Goal: Task Accomplishment & Management: Use online tool/utility

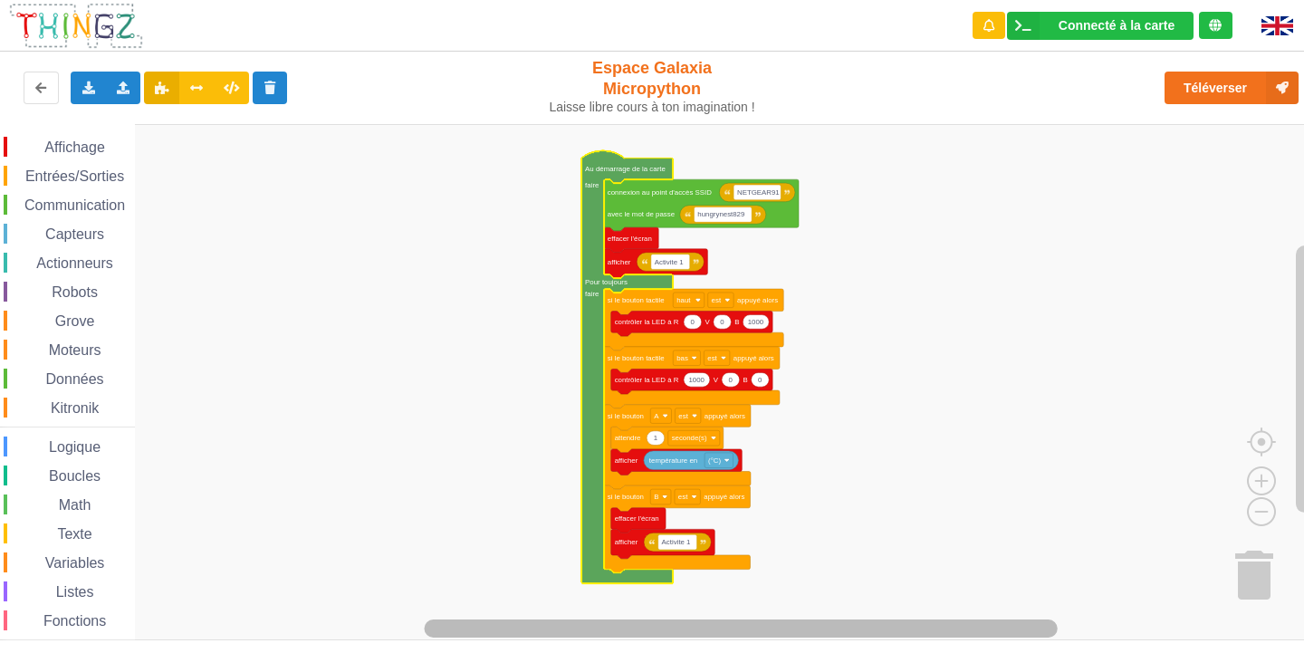
click at [843, 612] on div "Affichage Entrées/Sorties Communication Capteurs Actionneurs Robots Grove Moteu…" at bounding box center [658, 382] width 1317 height 516
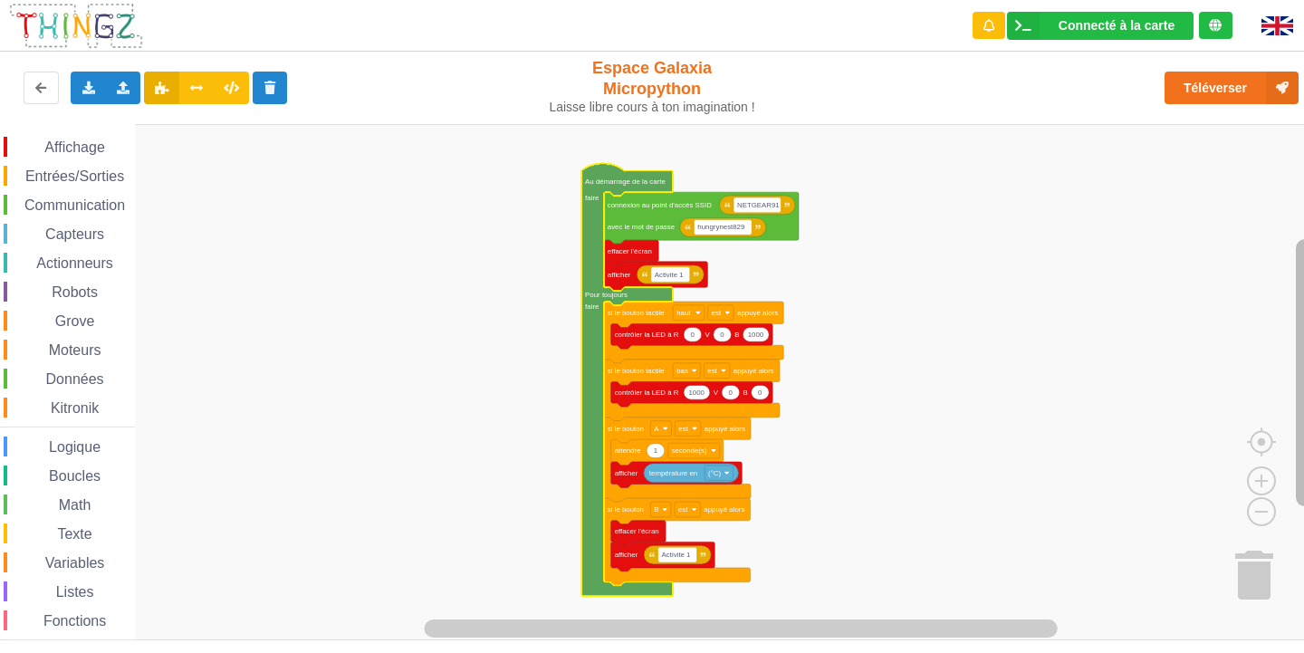
click at [1294, 283] on icon "Espace de travail de Blocky" at bounding box center [1305, 371] width 23 height 493
click at [1268, 477] on image "Espace de travail de Blocky" at bounding box center [1261, 439] width 87 height 112
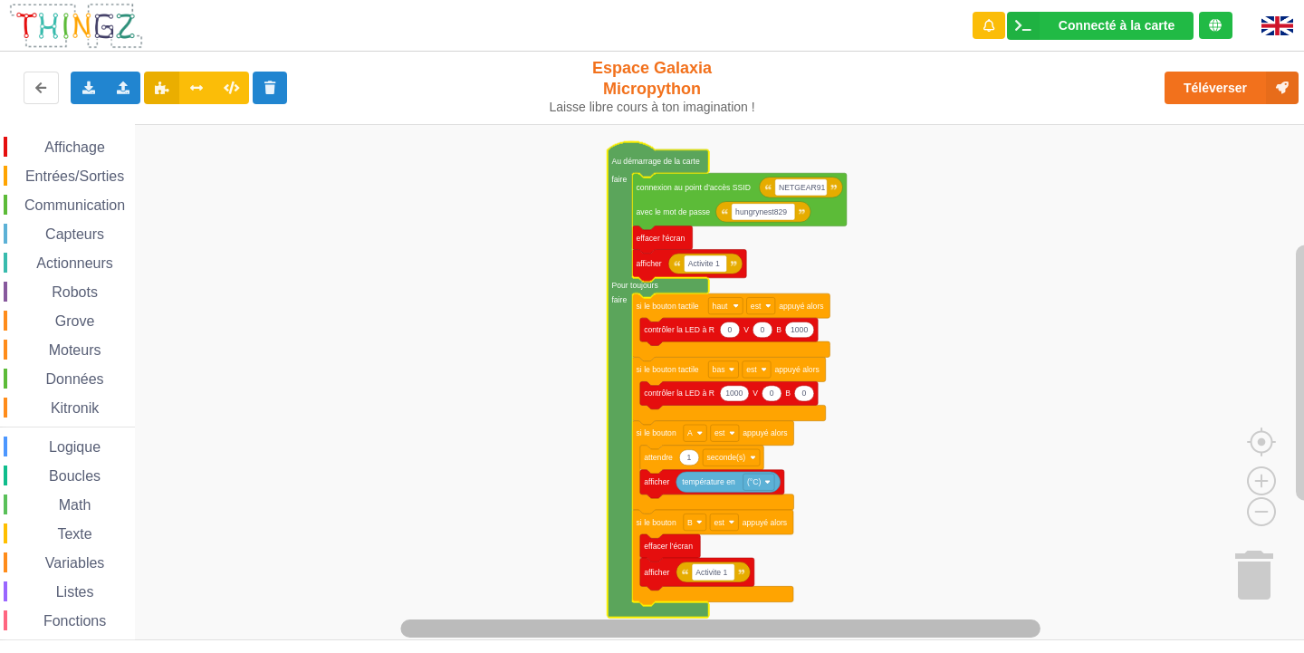
click at [763, 635] on rect "Espace de travail de Blocky" at bounding box center [719, 628] width 639 height 18
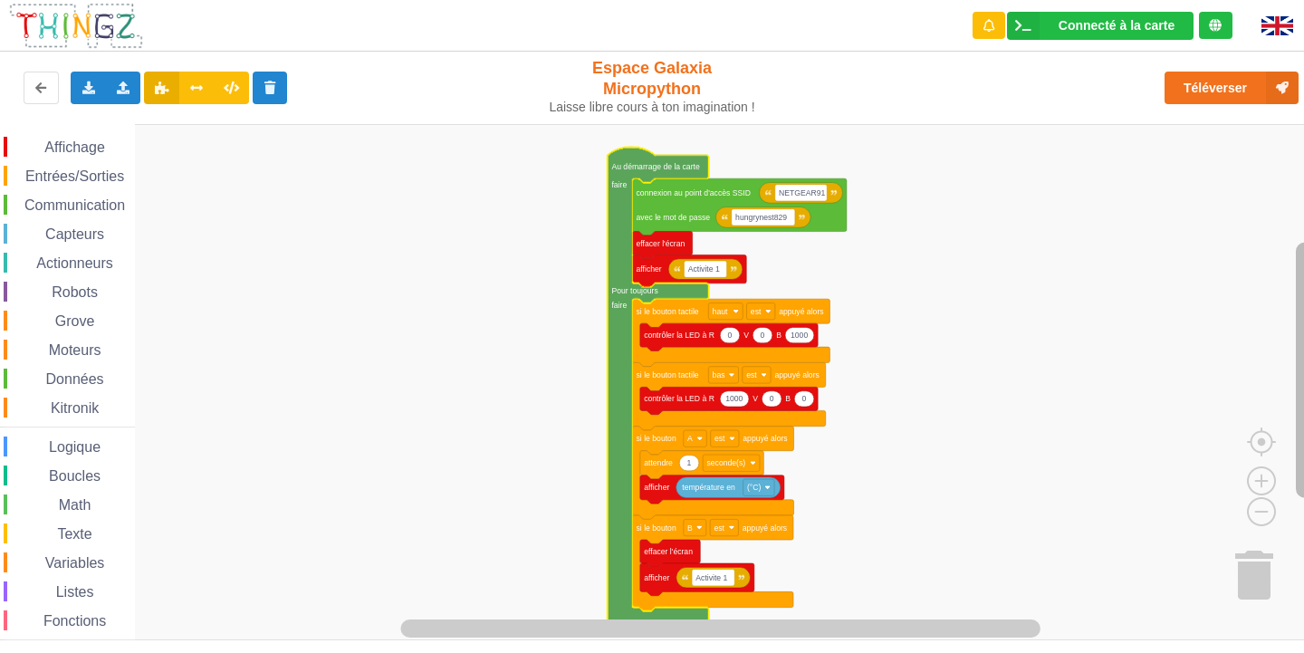
click at [1297, 362] on rect "Espace de travail de Blocky" at bounding box center [1305, 370] width 18 height 255
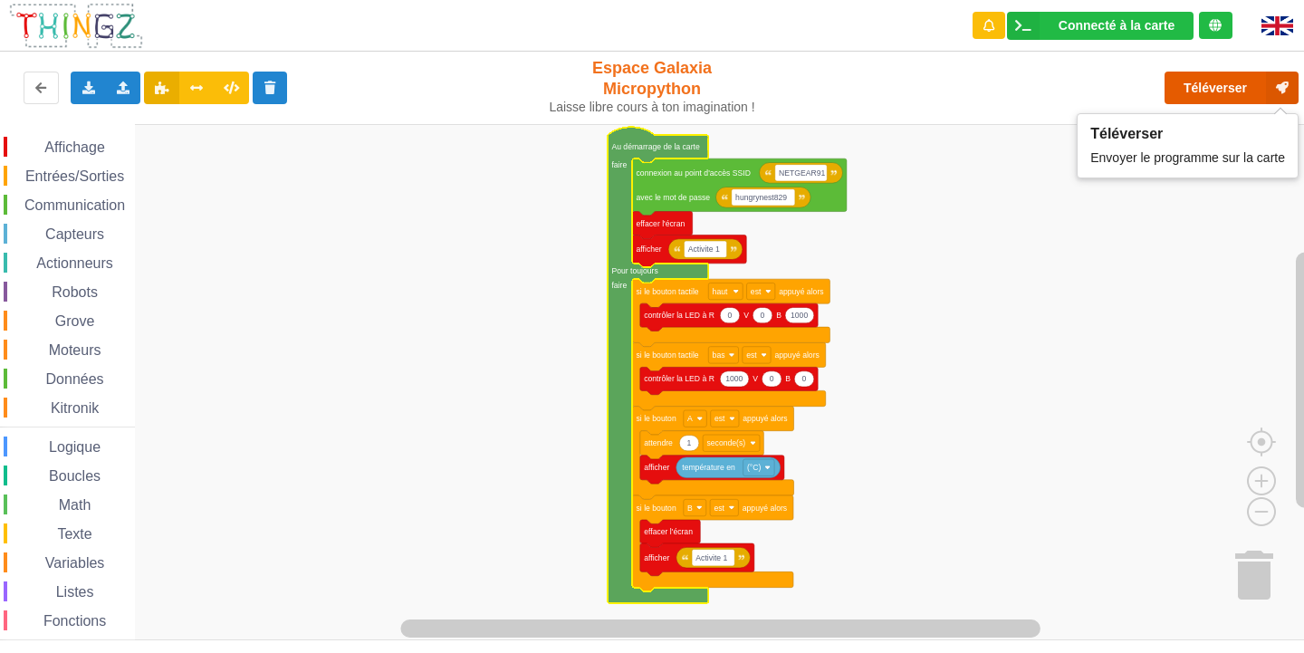
click at [1211, 81] on button "Téléverser" at bounding box center [1231, 88] width 134 height 33
click at [1292, 85] on icon at bounding box center [1282, 88] width 33 height 33
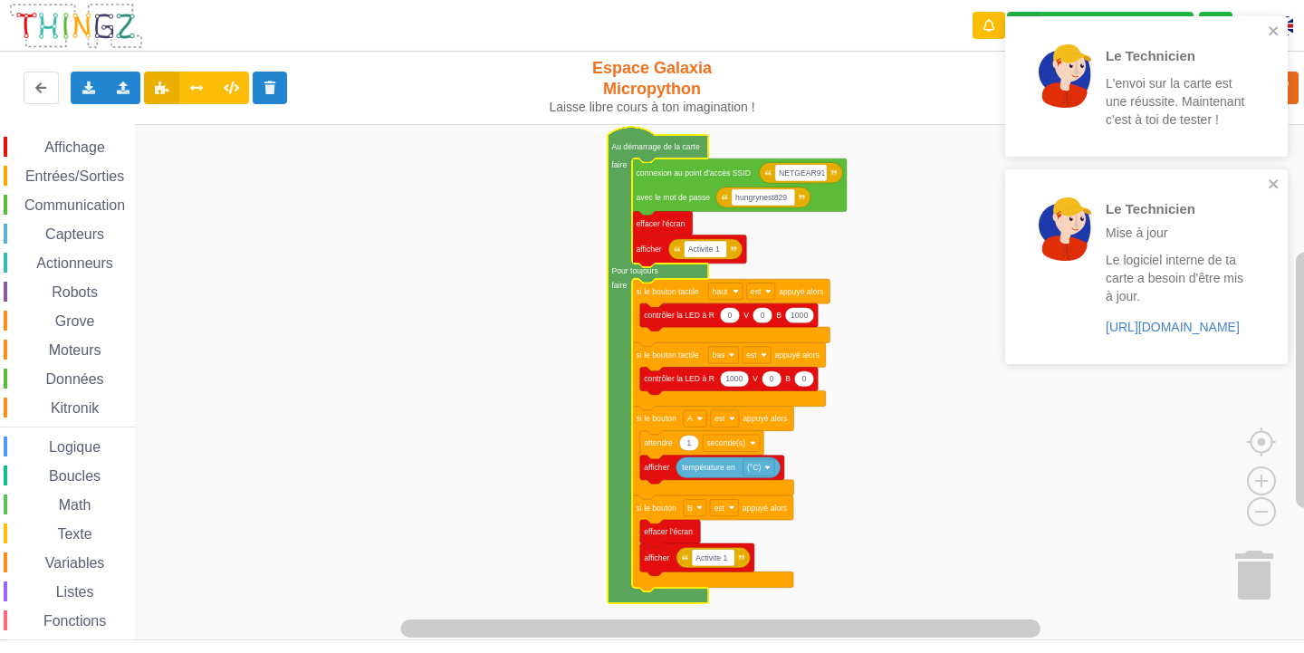
click at [1263, 192] on div "Le Technicien Mise à jour Le logiciel interne de ta carte a besoin d'être mis à…" at bounding box center [1139, 266] width 255 height 179
click at [1266, 189] on div "Le Technicien Mise à jour Le logiciel interne de ta carte a besoin d'être mis à…" at bounding box center [1139, 266] width 255 height 179
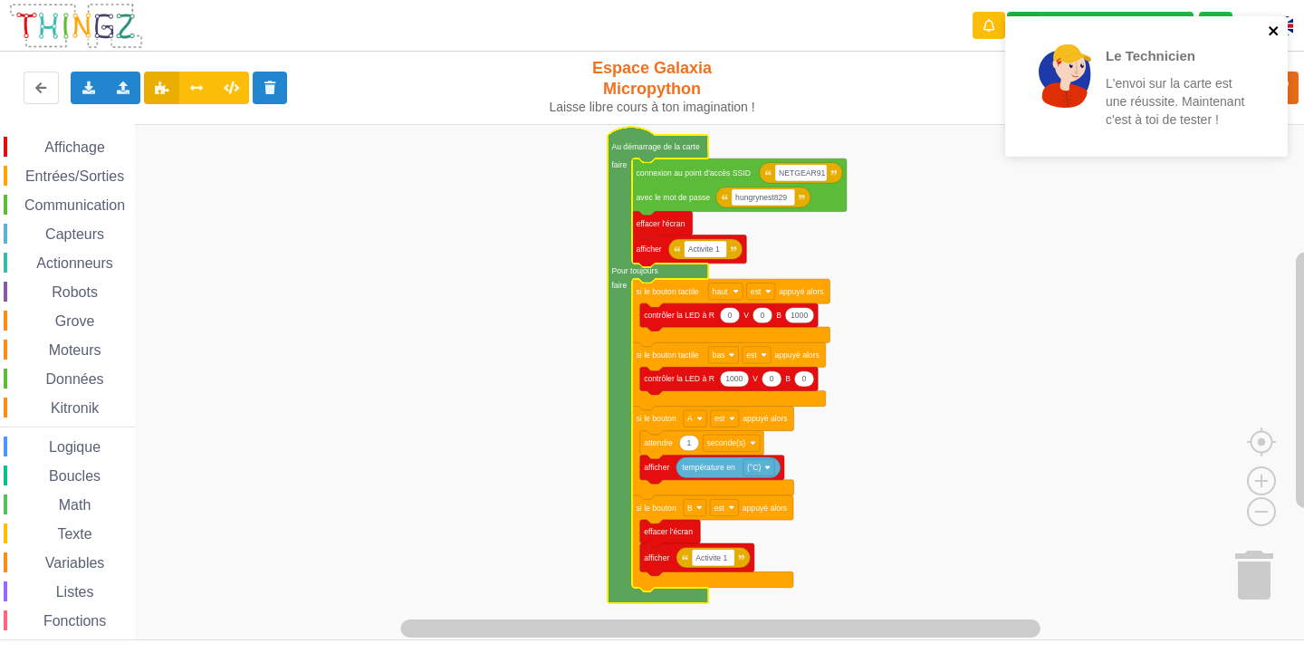
click at [1273, 32] on icon "close" at bounding box center [1273, 30] width 9 height 9
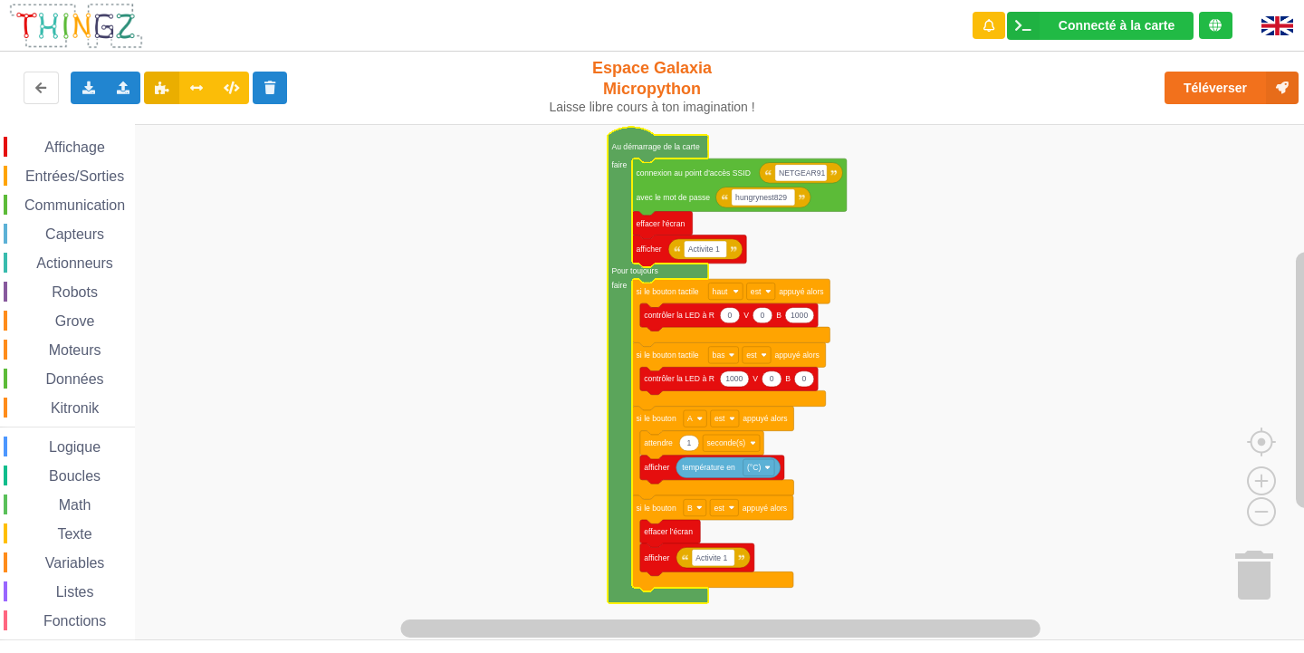
click at [1036, 412] on rect "Espace de travail de Blocky" at bounding box center [658, 382] width 1317 height 516
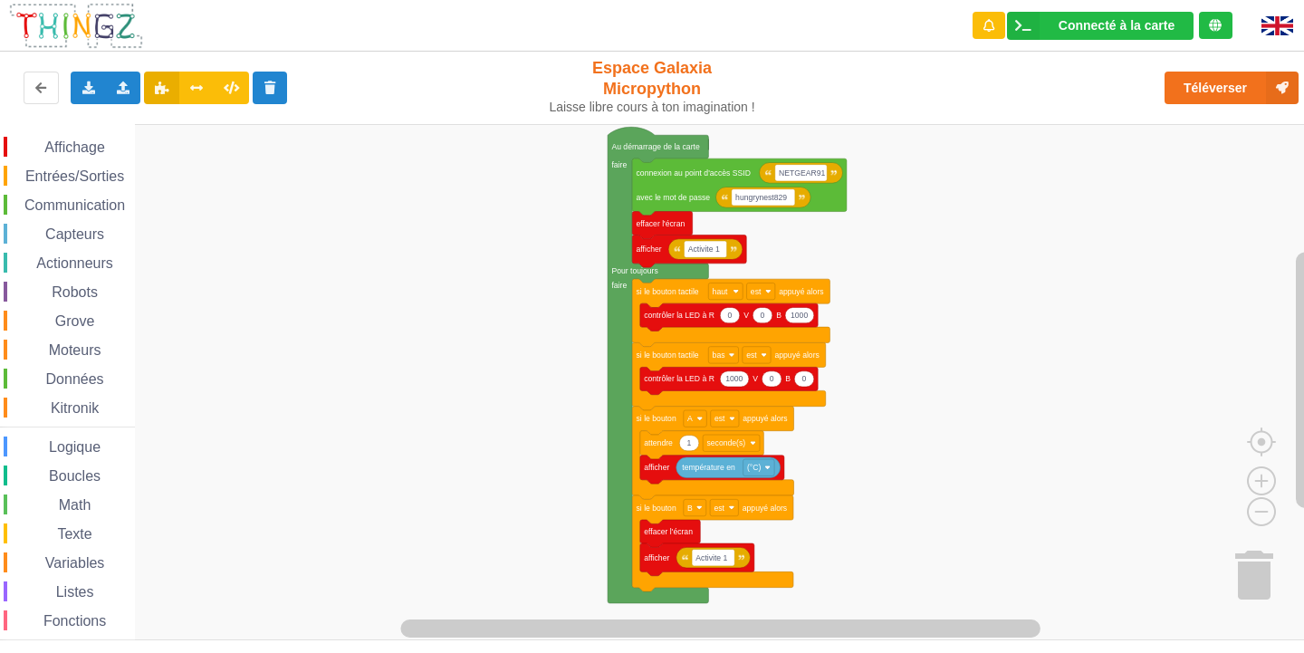
click at [1192, 390] on rect "Espace de travail de Blocky" at bounding box center [658, 382] width 1317 height 516
click at [1187, 378] on rect "Espace de travail de Blocky" at bounding box center [658, 382] width 1317 height 516
click at [1105, 421] on rect "Espace de travail de Blocky" at bounding box center [658, 382] width 1317 height 516
drag, startPoint x: 190, startPoint y: 23, endPoint x: 0, endPoint y: 34, distance: 190.5
click at [0, 34] on div "Connecté à la carte Réglages Ouvrir le moniteur automatiquement Connexion autom…" at bounding box center [651, 26] width 1329 height 52
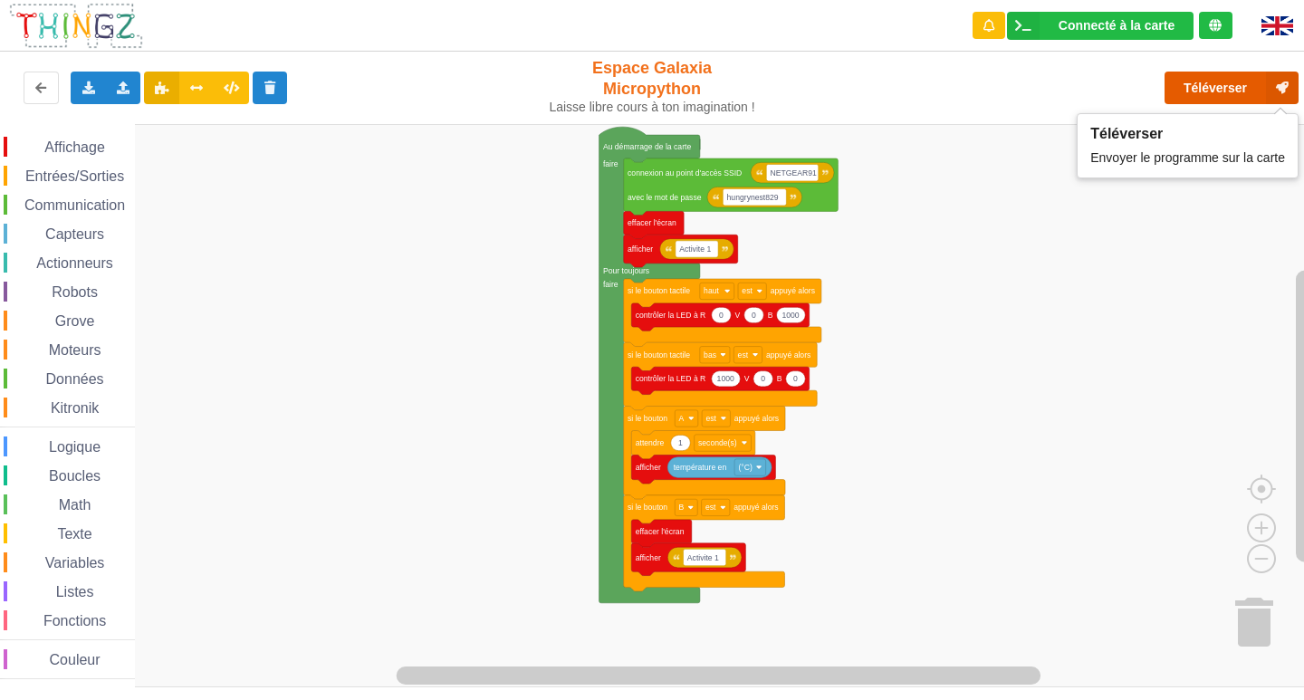
click at [1213, 81] on button "Téléverser" at bounding box center [1231, 88] width 134 height 33
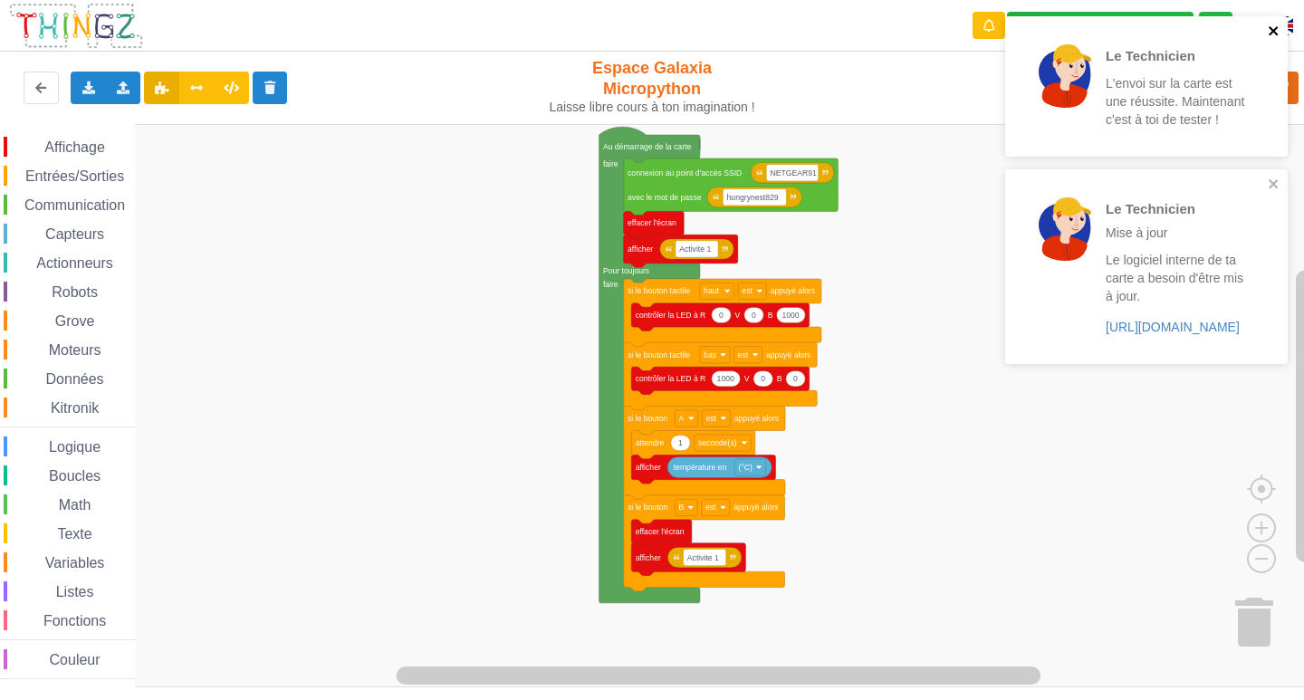
click at [1275, 31] on icon "close" at bounding box center [1274, 31] width 13 height 14
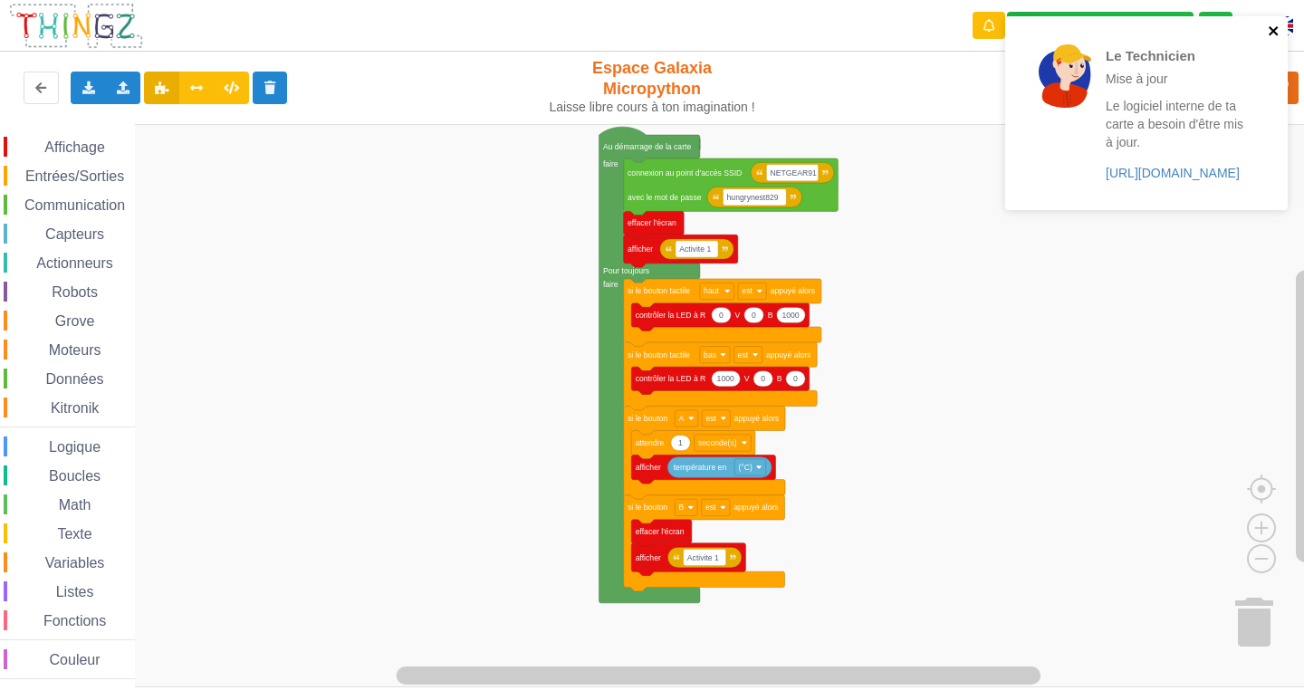
click at [1279, 24] on icon "close" at bounding box center [1274, 31] width 13 height 14
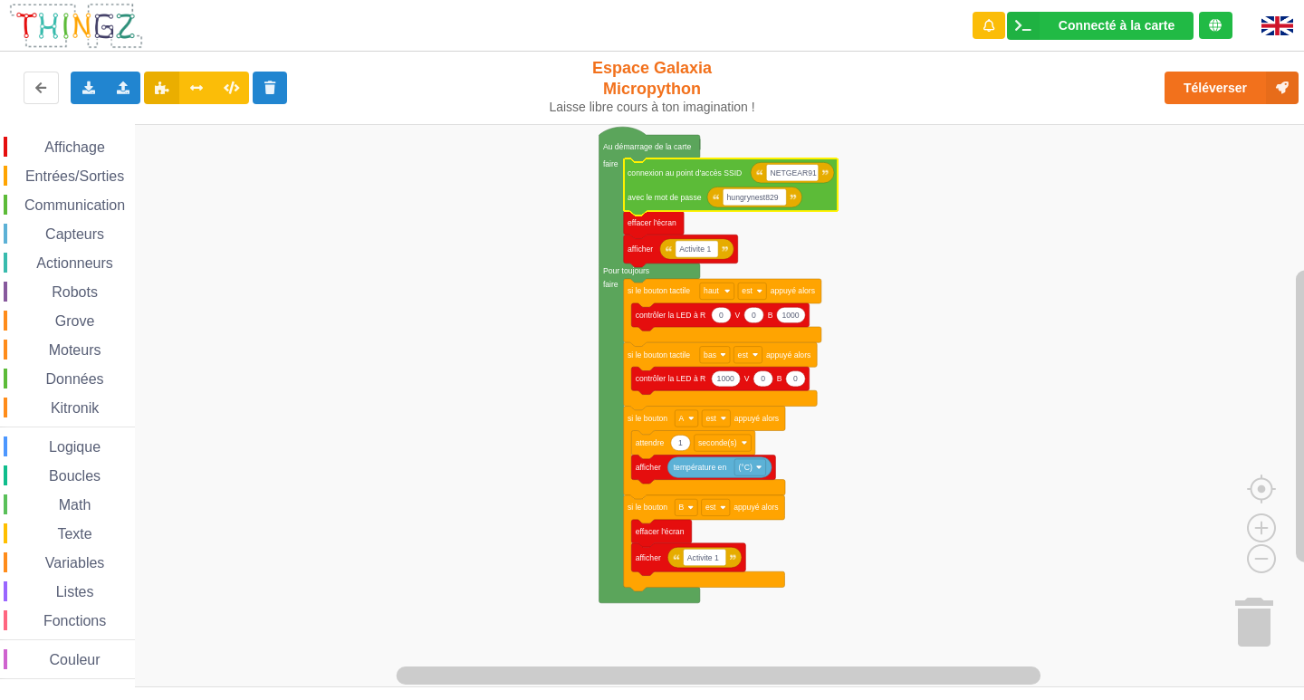
click at [783, 201] on rect "Espace de travail de Blocky" at bounding box center [754, 197] width 63 height 16
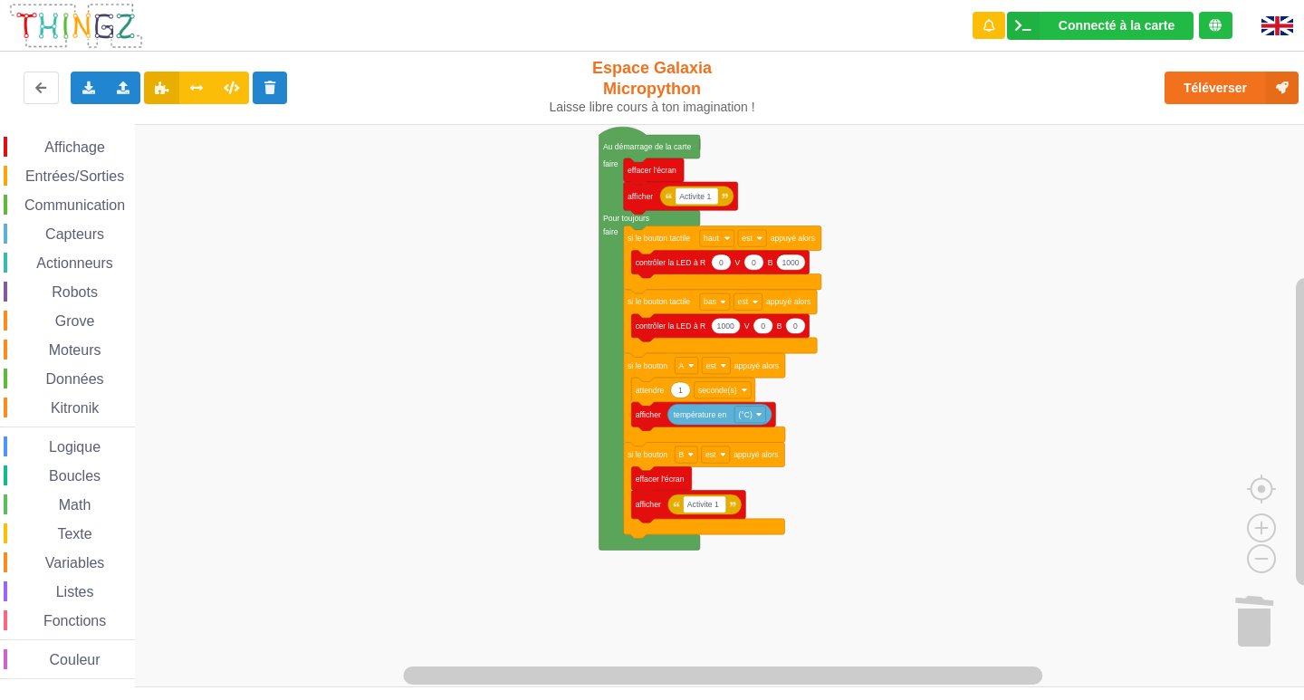
click at [126, 198] on span "Communication" at bounding box center [75, 204] width 106 height 15
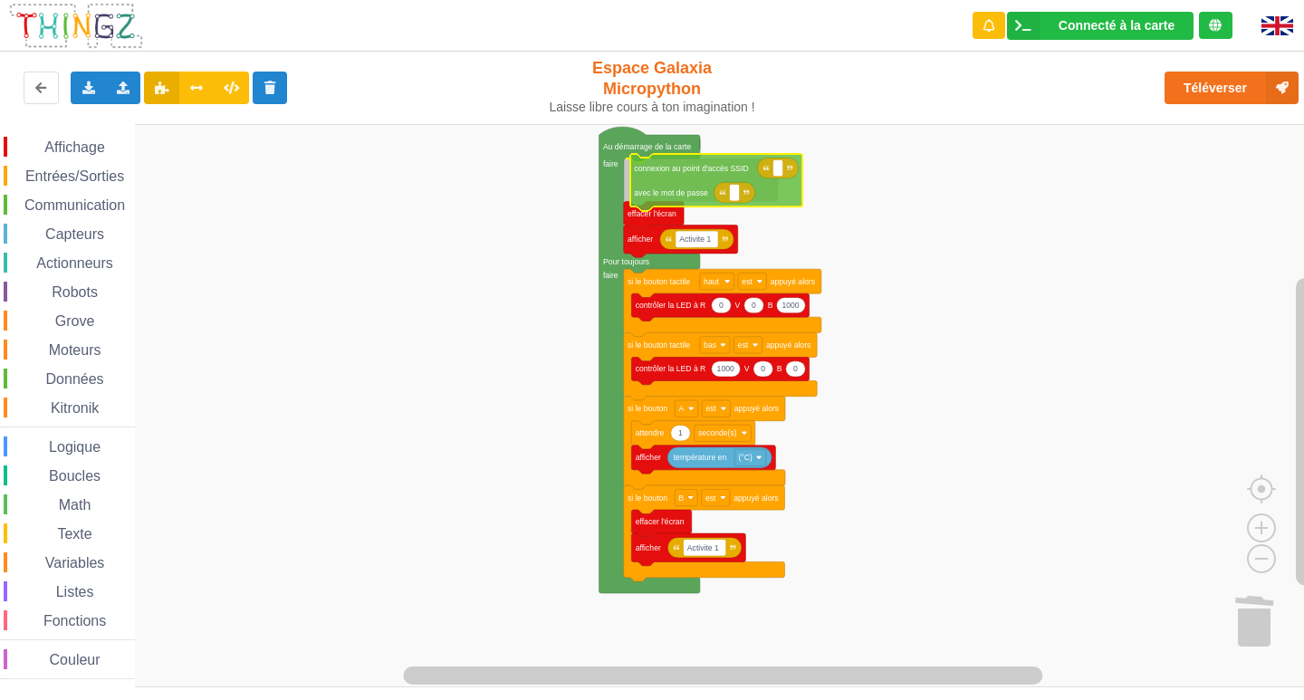
click at [683, 197] on div "Affichage Entrées/Sorties Communication Capteurs Actionneurs Robots Grove Moteu…" at bounding box center [658, 405] width 1317 height 563
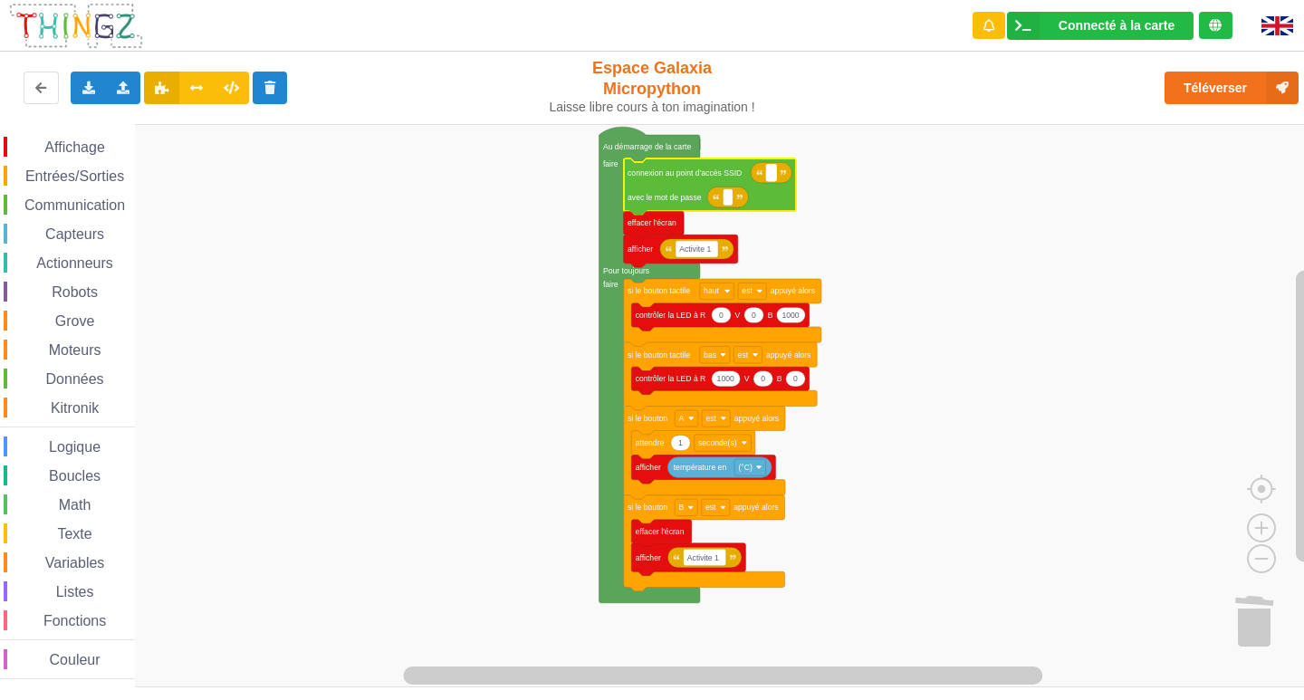
click at [771, 181] on rect "Espace de travail de Blocky" at bounding box center [771, 173] width 10 height 16
type input "n"
type input "NETGEAR38"
click at [723, 203] on rect "Espace de travail de Blocky" at bounding box center [728, 197] width 10 height 16
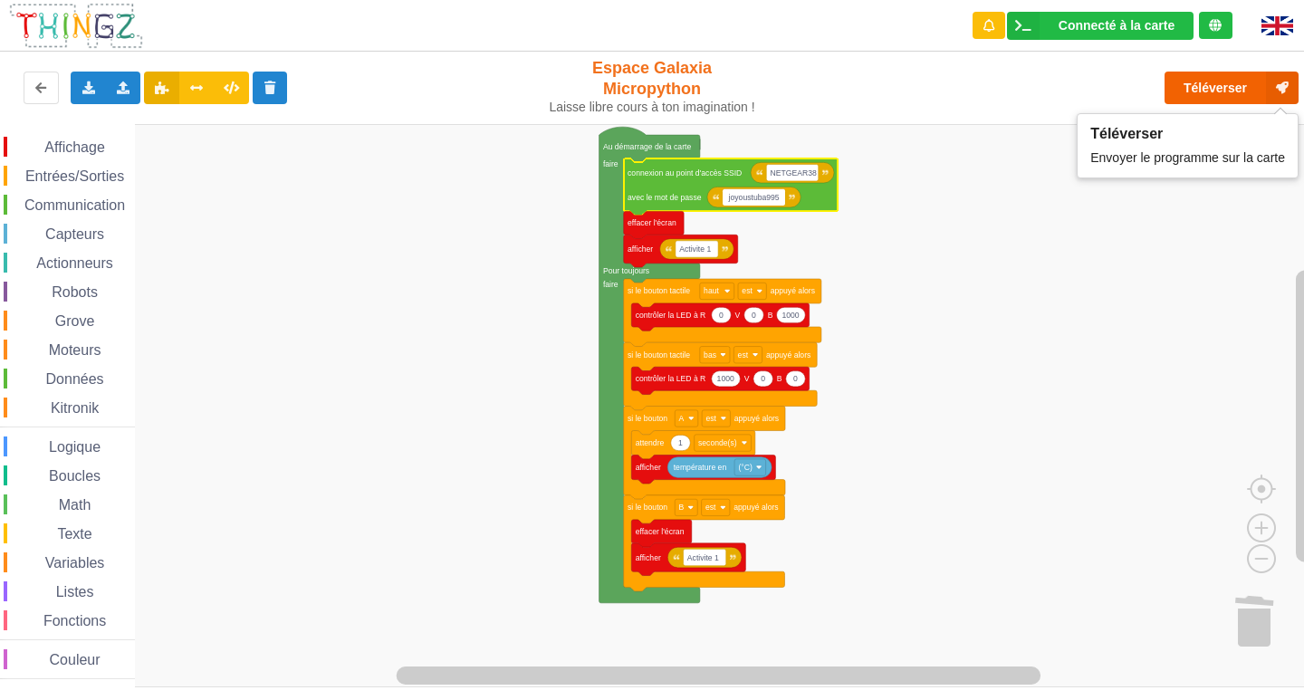
type input "joyoustuba995"
click at [1225, 98] on button "Téléverser" at bounding box center [1231, 88] width 134 height 33
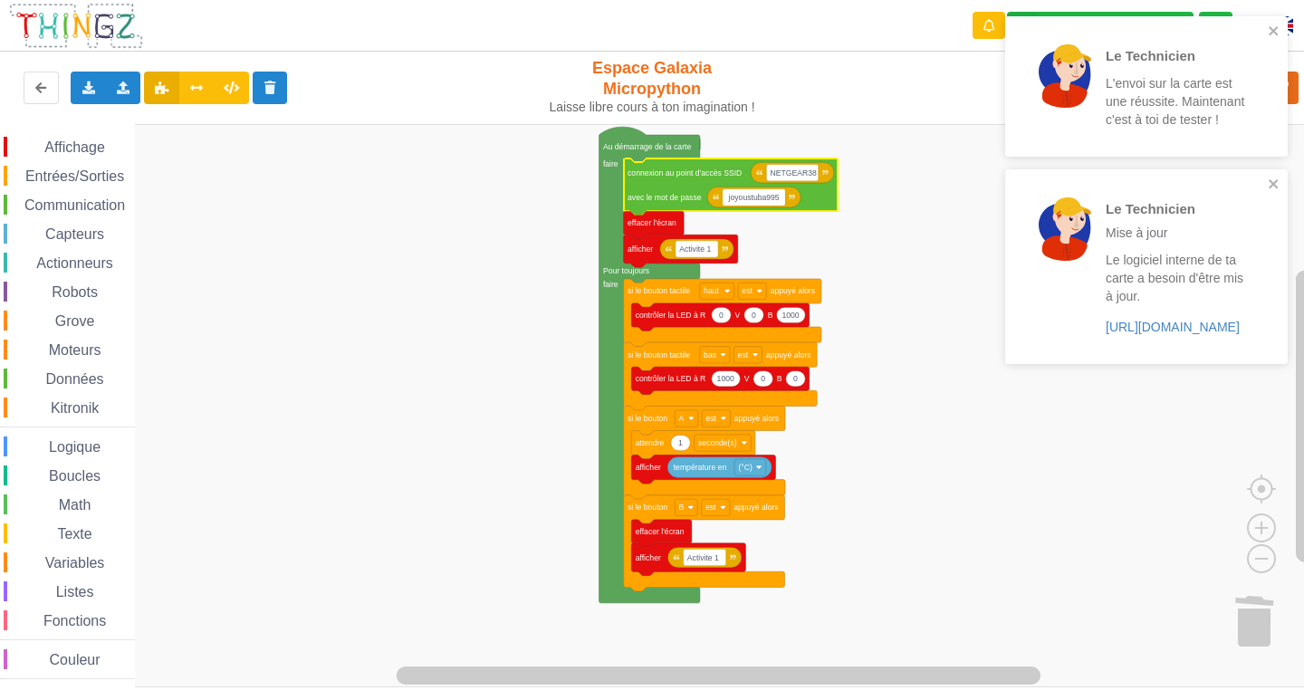
click at [1267, 176] on div "Le Technicien Mise à jour Le logiciel interne de ta carte a besoin d'être mis à…" at bounding box center [1146, 266] width 283 height 194
click at [1275, 29] on icon "close" at bounding box center [1273, 30] width 9 height 9
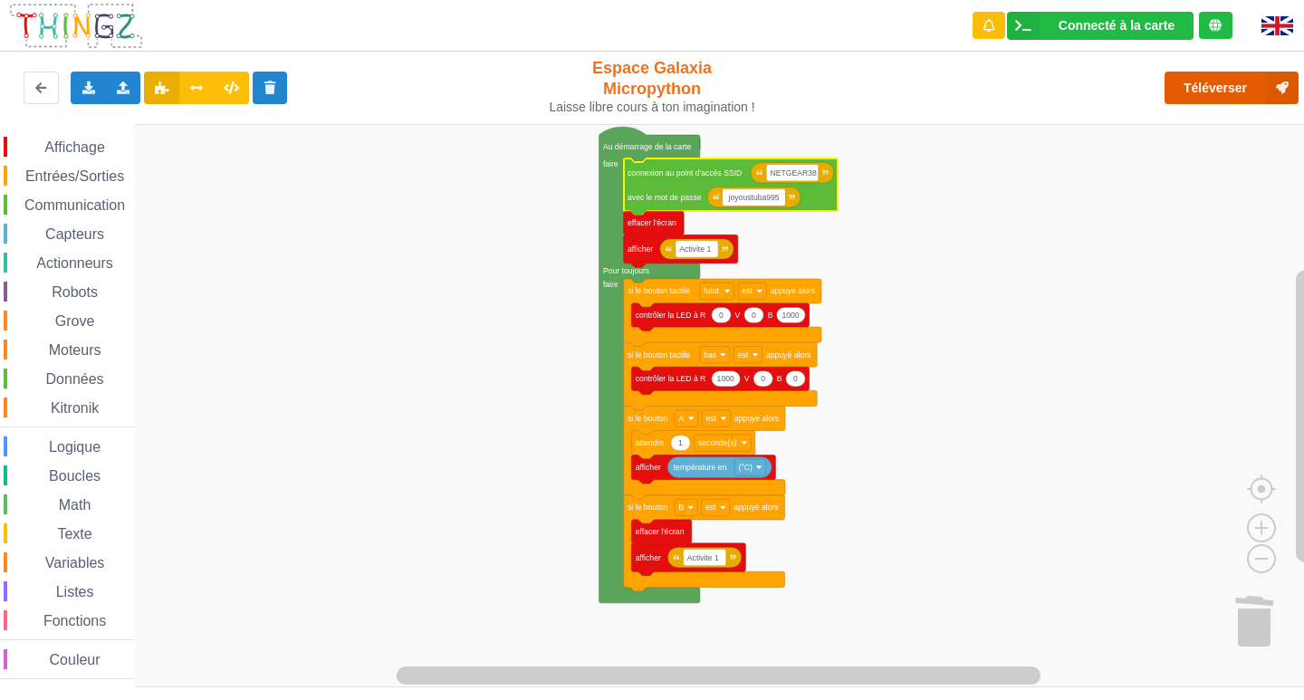
click at [1212, 100] on button "Téléverser" at bounding box center [1231, 88] width 134 height 33
click at [1275, 109] on div "Téléverser" at bounding box center [1044, 88] width 536 height 58
click at [1278, 86] on icon at bounding box center [1282, 88] width 33 height 33
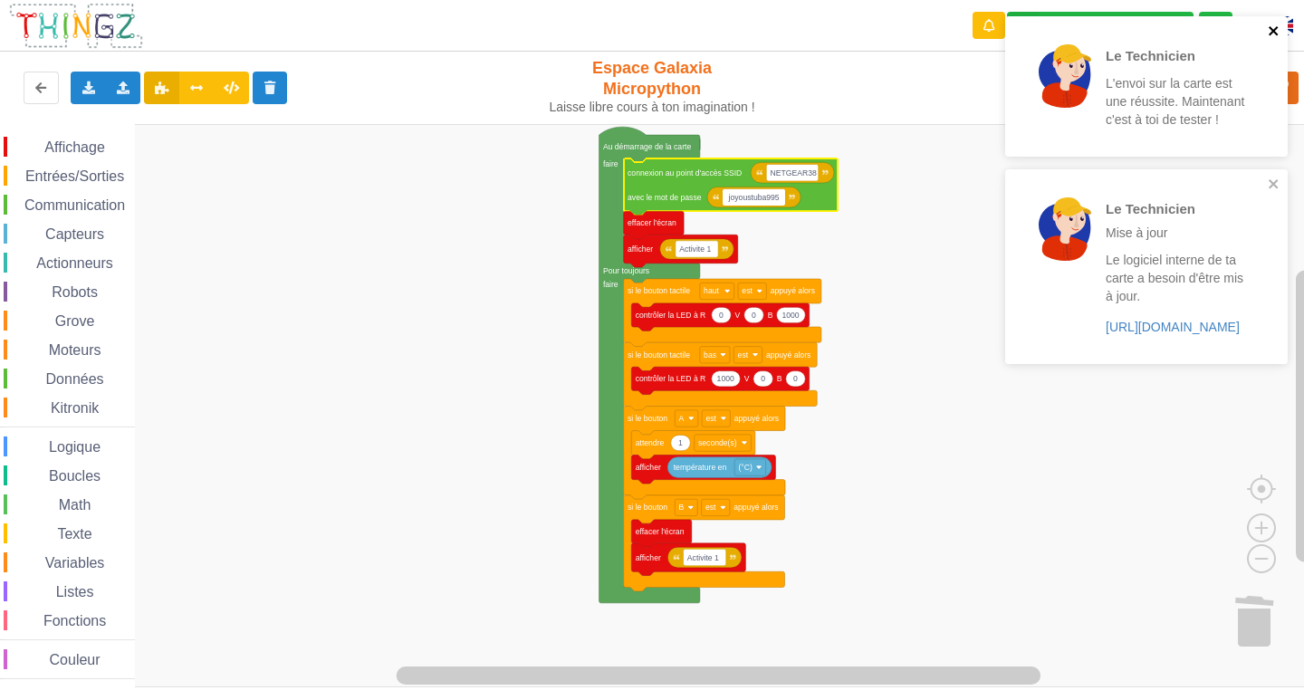
click at [1274, 29] on icon "close" at bounding box center [1273, 30] width 9 height 9
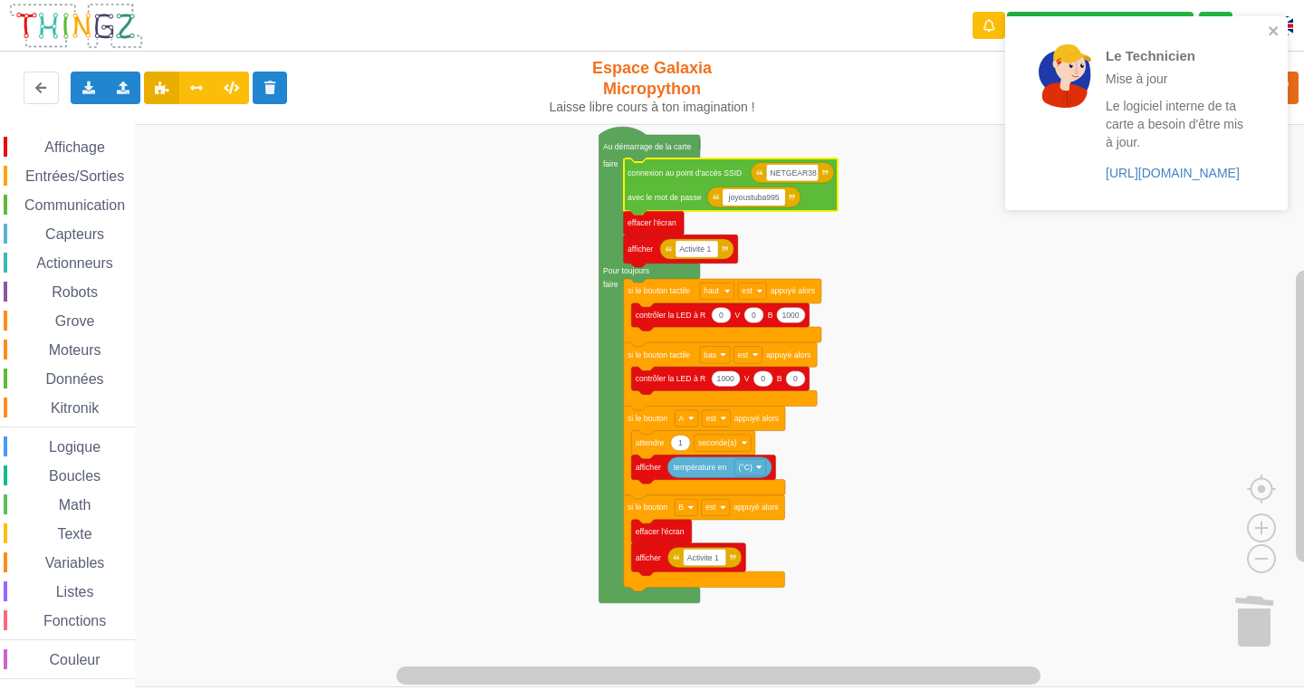
click at [1262, 183] on div "Le Technicien Mise à jour Le logiciel interne de ta carte a besoin d'être mis à…" at bounding box center [1139, 113] width 255 height 179
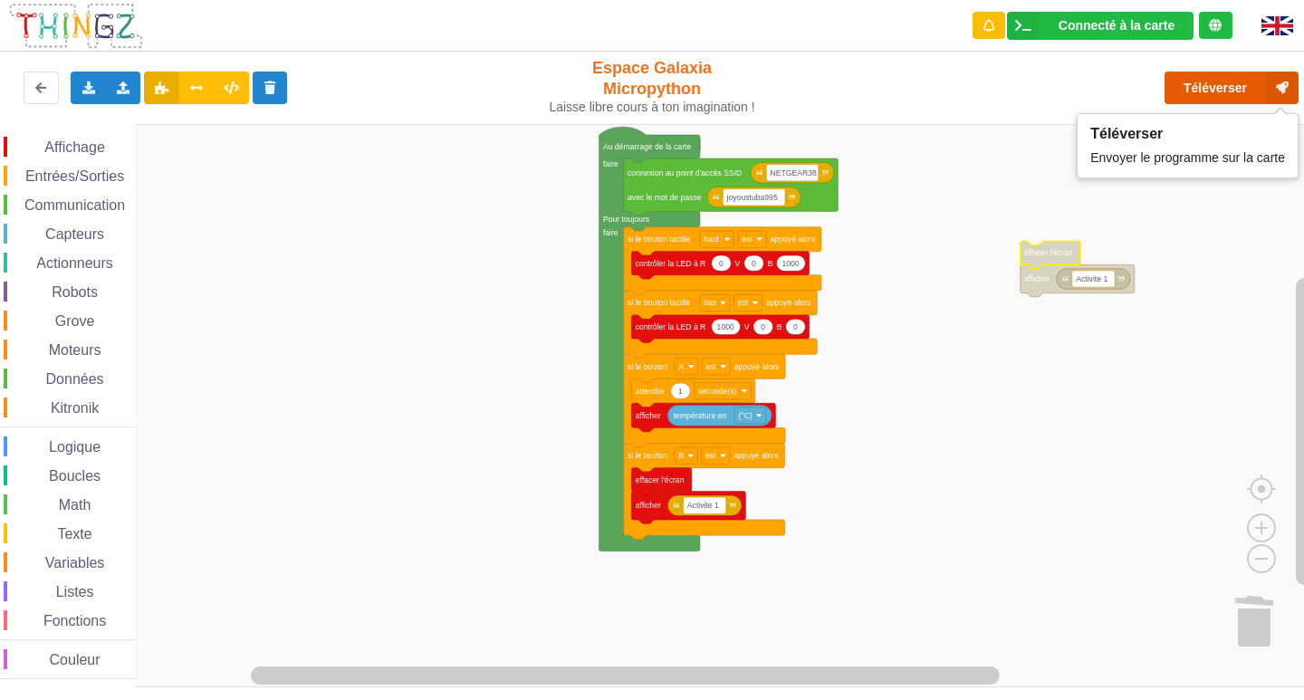
click at [1283, 94] on icon at bounding box center [1282, 88] width 33 height 33
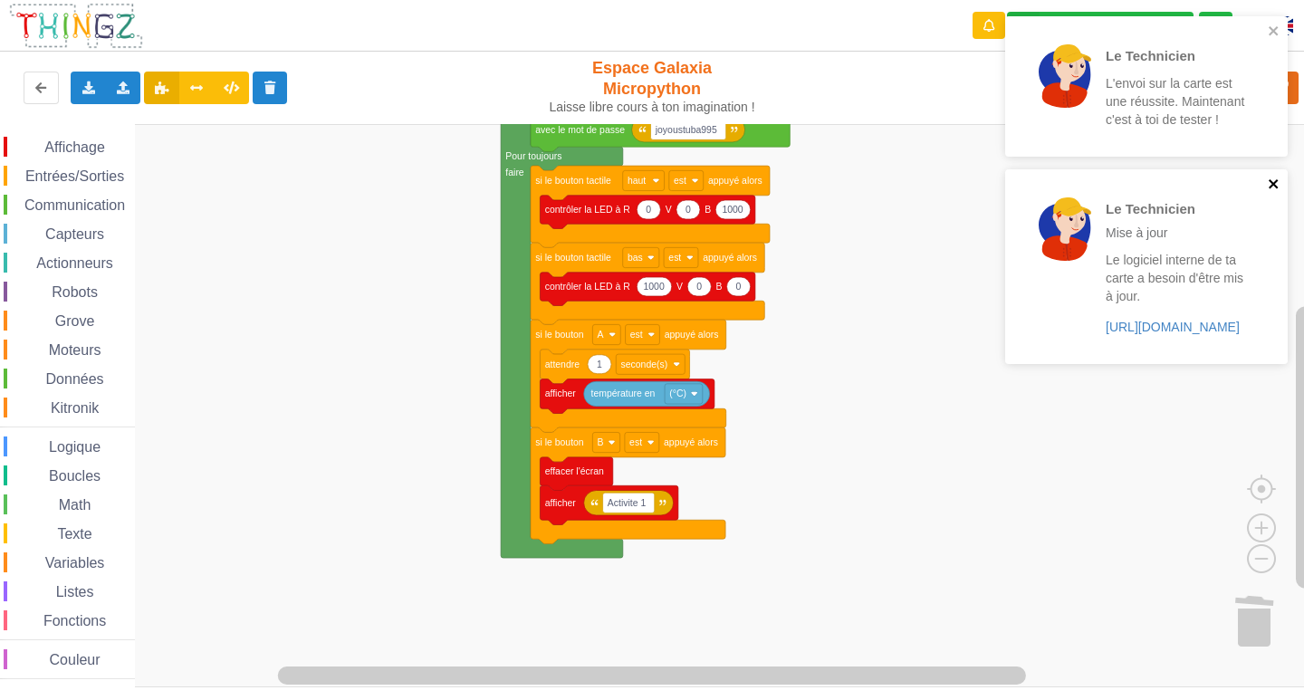
click at [1271, 189] on icon "close" at bounding box center [1274, 184] width 13 height 14
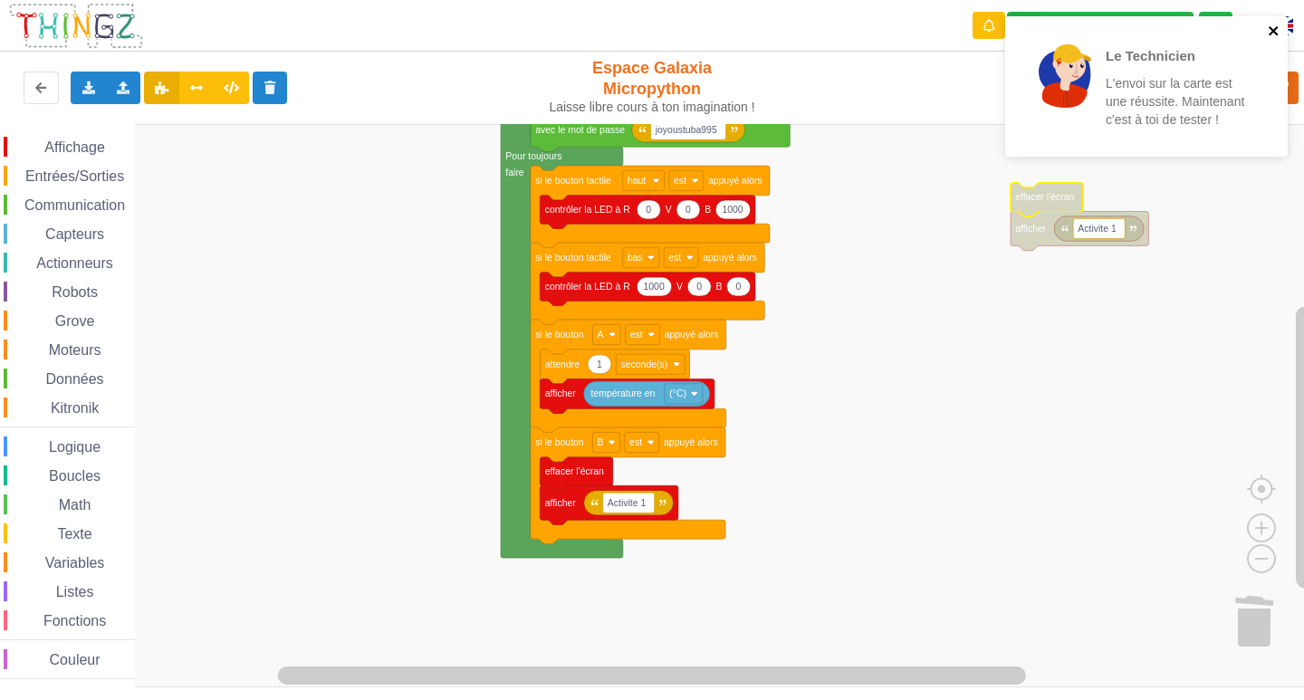
click at [1275, 32] on icon "close" at bounding box center [1273, 30] width 9 height 9
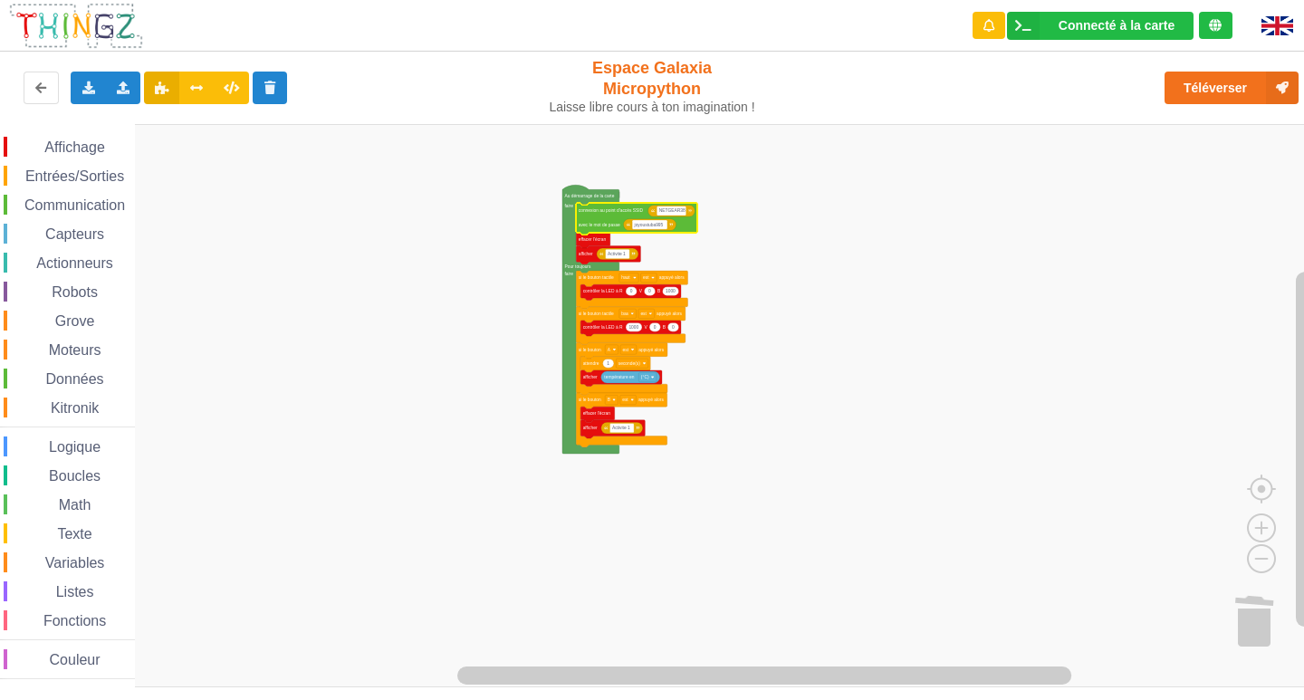
click at [759, 554] on rect "Espace de travail de Blocky" at bounding box center [658, 405] width 1317 height 563
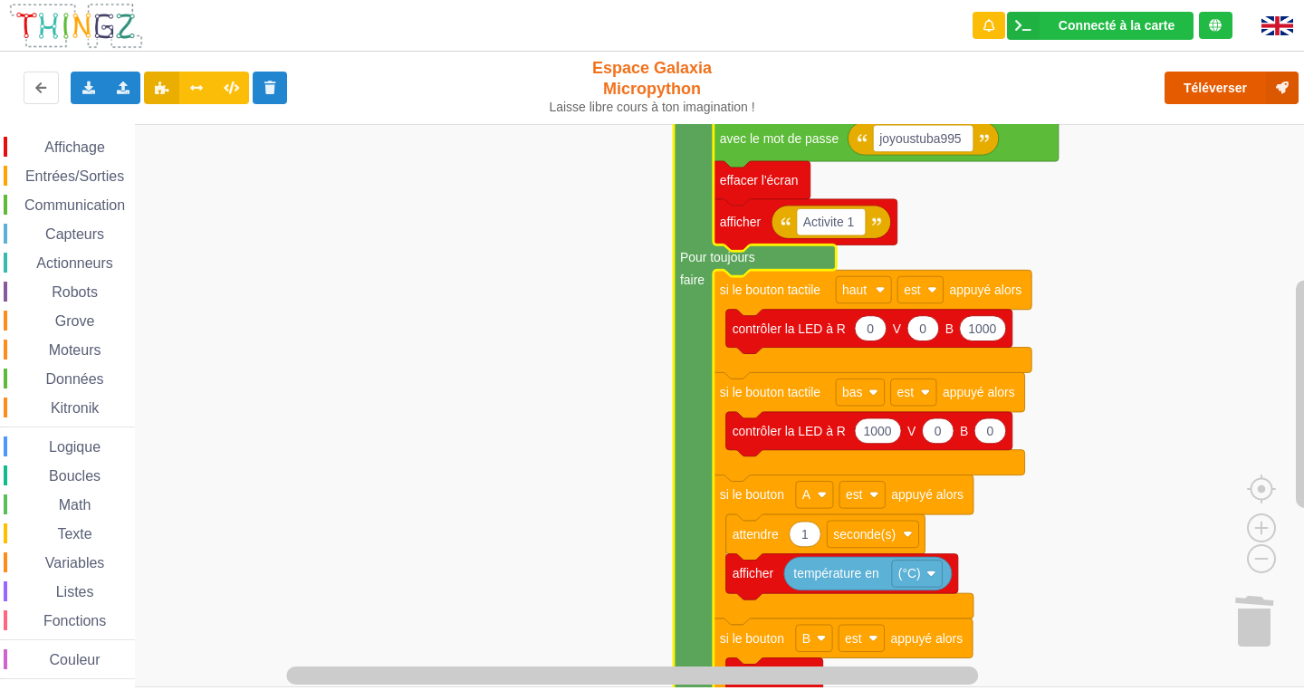
click at [1216, 101] on button "Téléverser" at bounding box center [1231, 88] width 134 height 33
